Goal: Check status: Verify the current state of an ongoing process or item

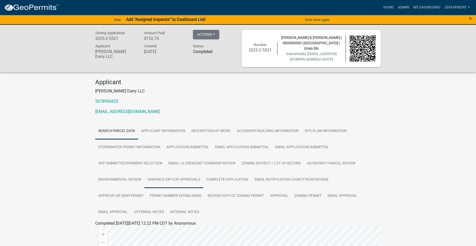
click at [172, 180] on link "VARIANCE-IUP-CUP APPROVALS" at bounding box center [173, 180] width 59 height 16
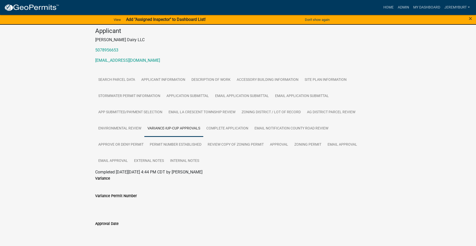
scroll to position [51, 0]
click at [122, 127] on link "ENVIRONMENTAL REVIEW" at bounding box center [119, 128] width 49 height 16
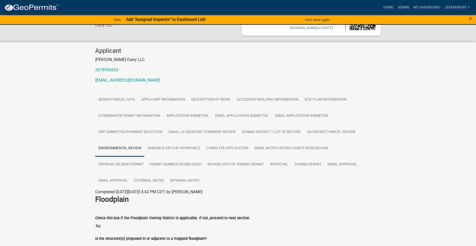
scroll to position [26, 0]
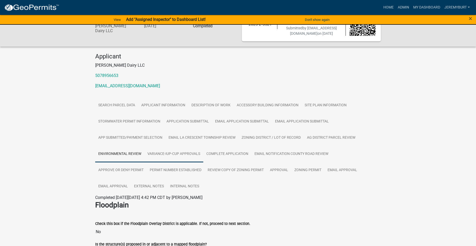
click at [181, 152] on link "VARIANCE-IUP-CUP APPROVALS" at bounding box center [173, 154] width 59 height 16
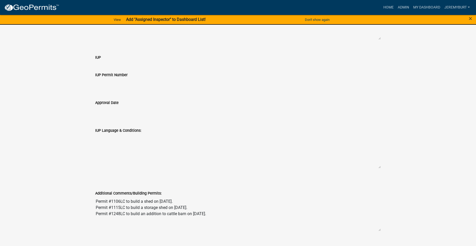
scroll to position [440, 0]
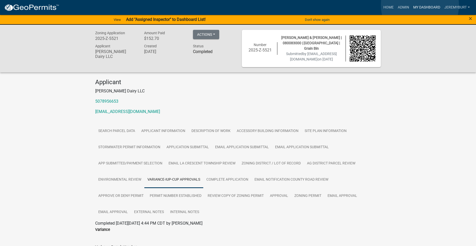
click at [420, 5] on link "My Dashboard" at bounding box center [426, 8] width 31 height 10
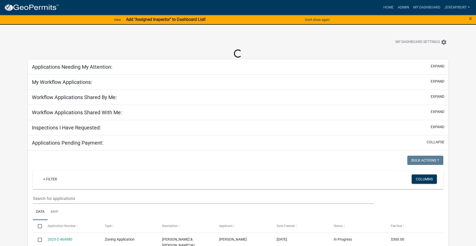
select select "1: 25"
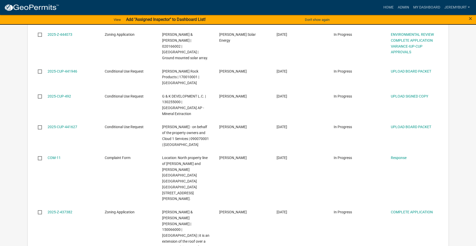
scroll to position [772, 0]
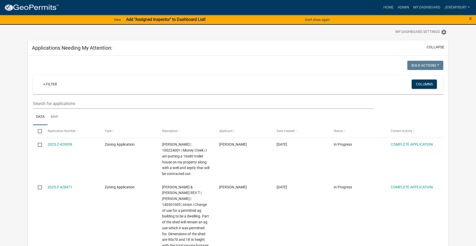
scroll to position [8, 0]
